Goal: Task Accomplishment & Management: Manage account settings

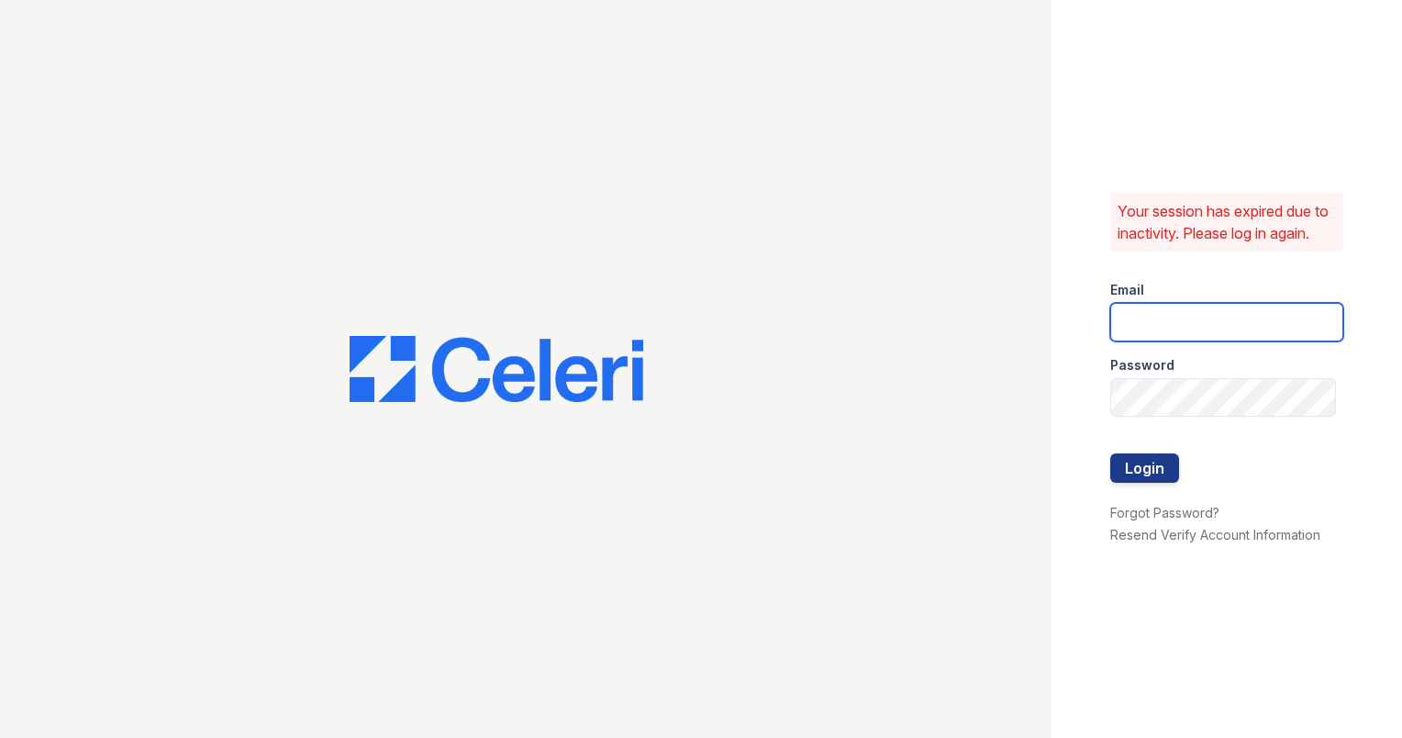
click at [1189, 334] on input "email" at bounding box center [1226, 322] width 233 height 39
type input "ashberry@mmgmgt.com"
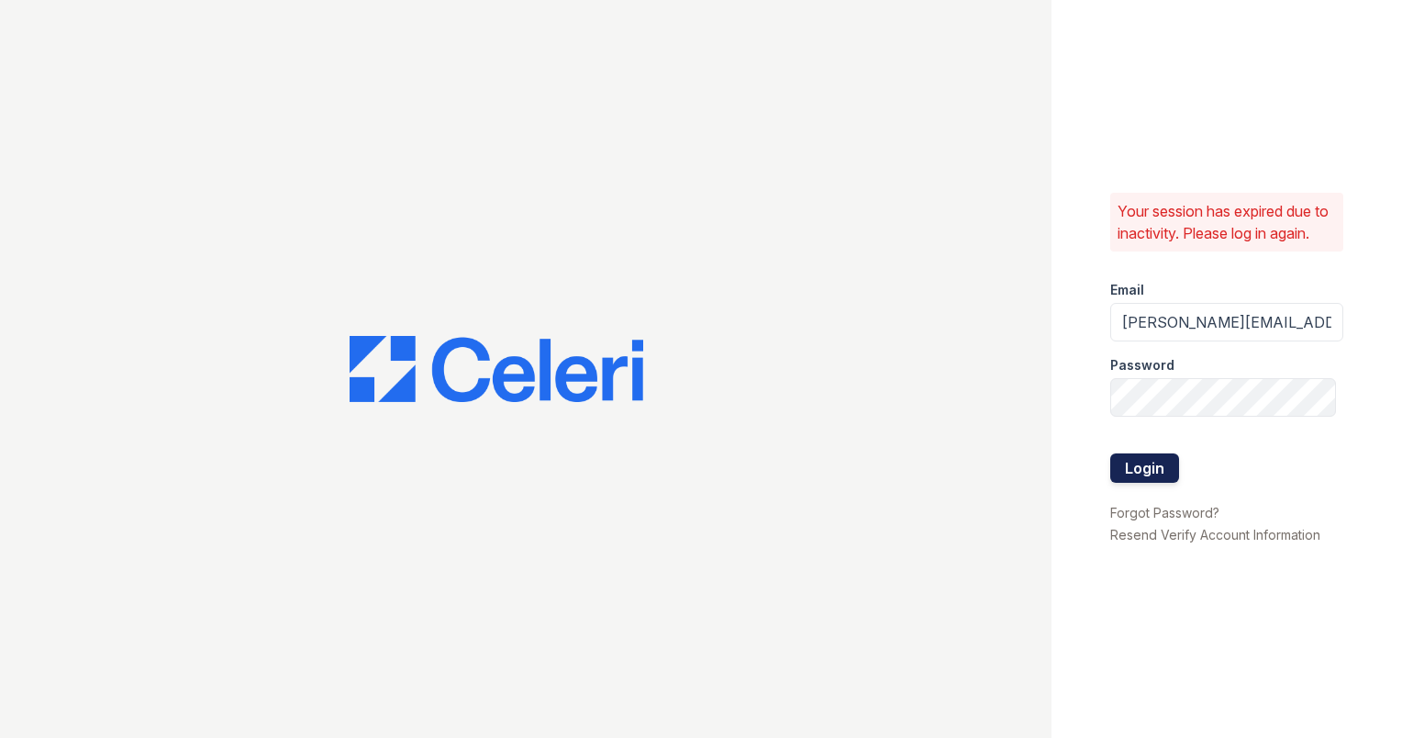
click at [1162, 480] on button "Login" at bounding box center [1144, 467] width 69 height 29
